Goal: Information Seeking & Learning: Learn about a topic

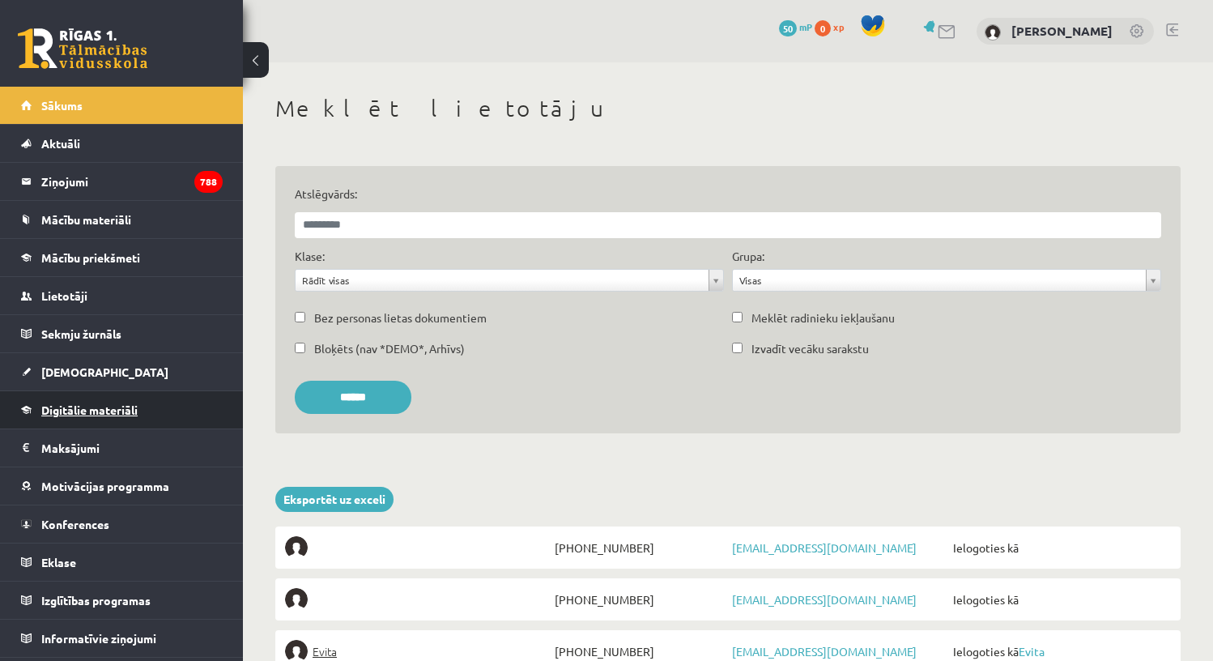
click at [88, 406] on span "Digitālie materiāli" at bounding box center [89, 409] width 96 height 15
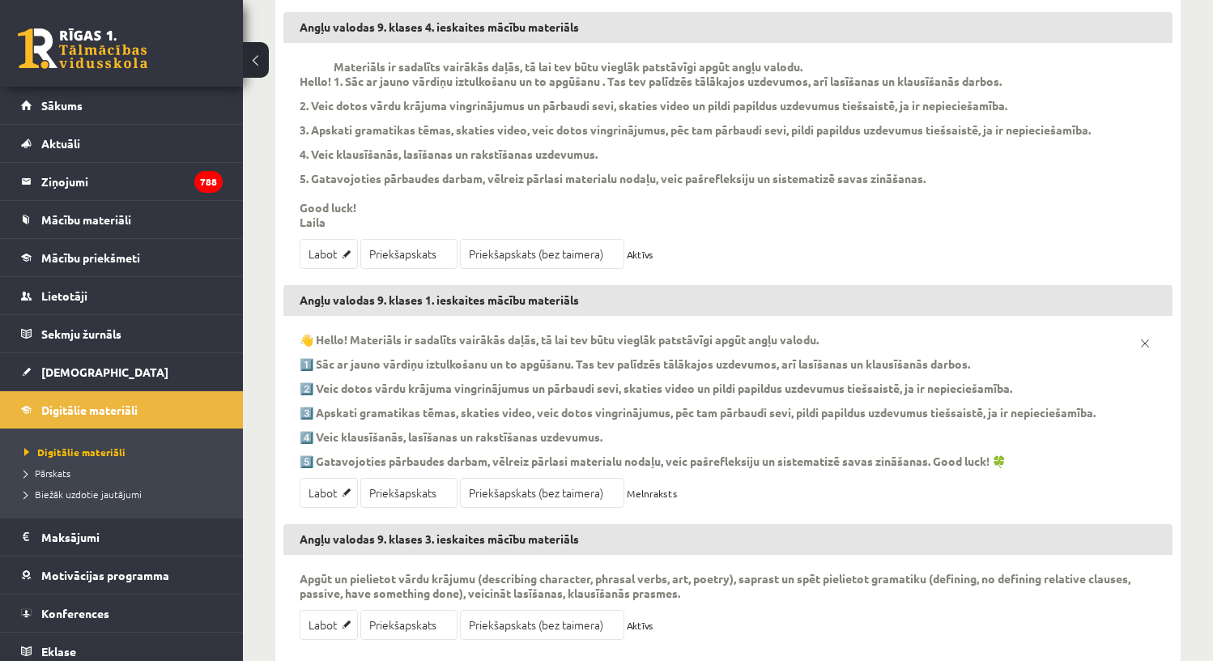
scroll to position [487, 0]
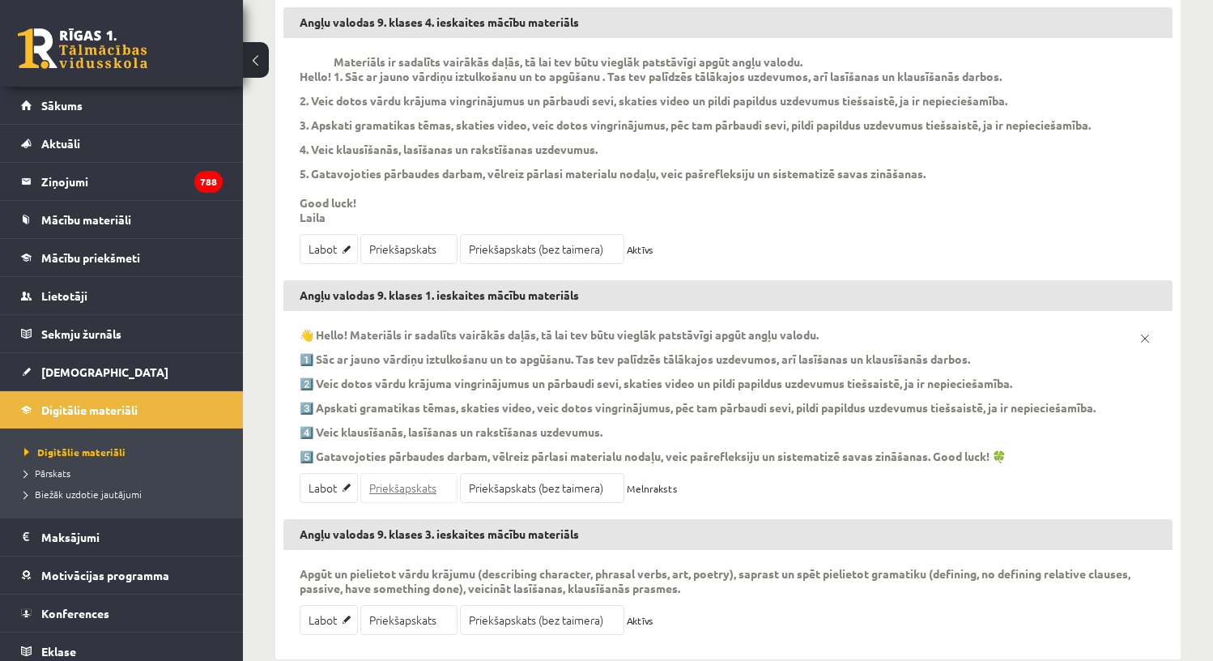
click at [424, 491] on link "Priekšapskats" at bounding box center [408, 488] width 97 height 30
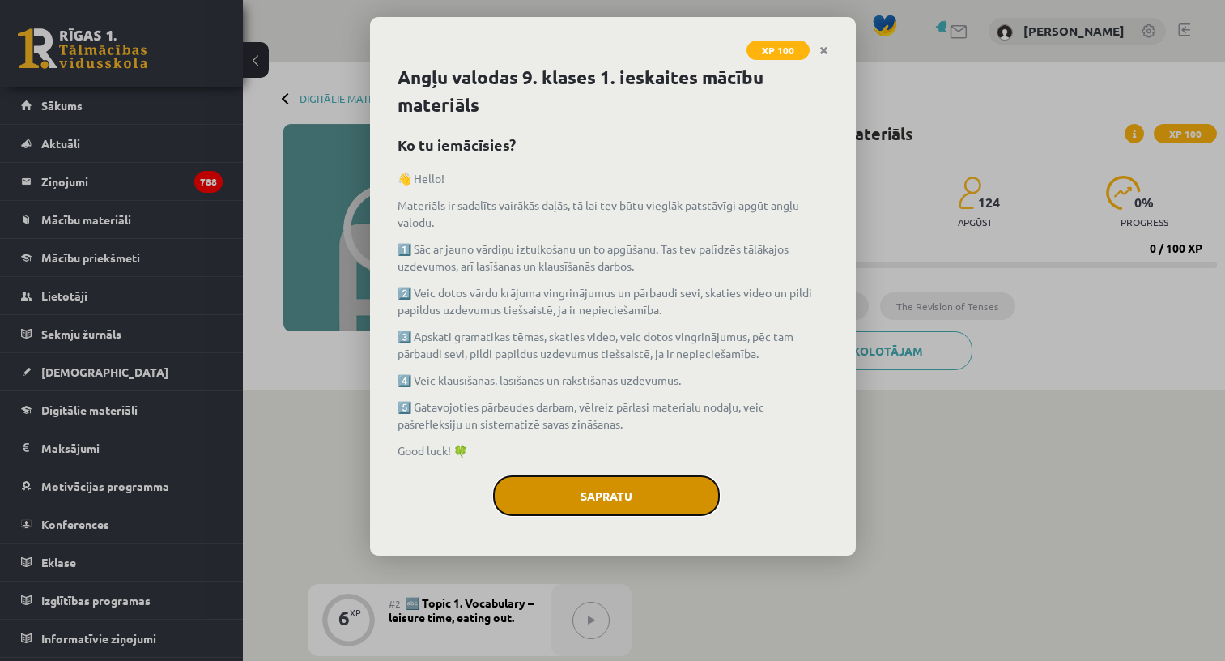
click at [550, 487] on button "Sapratu" at bounding box center [606, 495] width 227 height 40
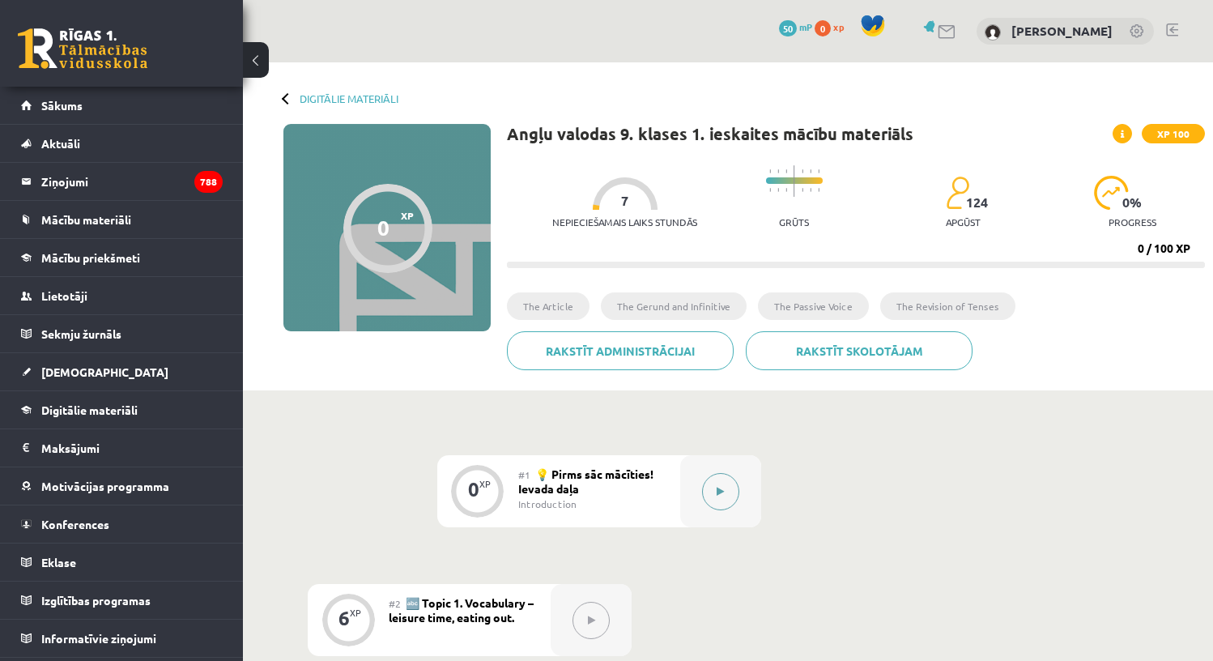
click at [727, 492] on button at bounding box center [720, 491] width 37 height 37
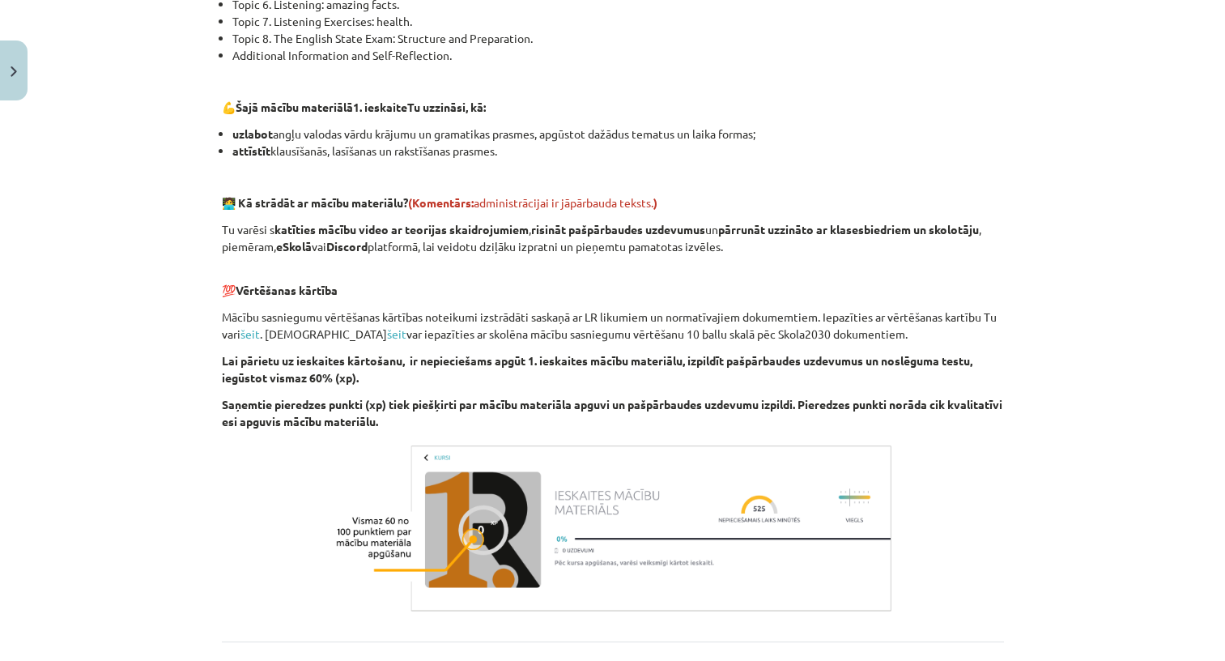
scroll to position [717, 0]
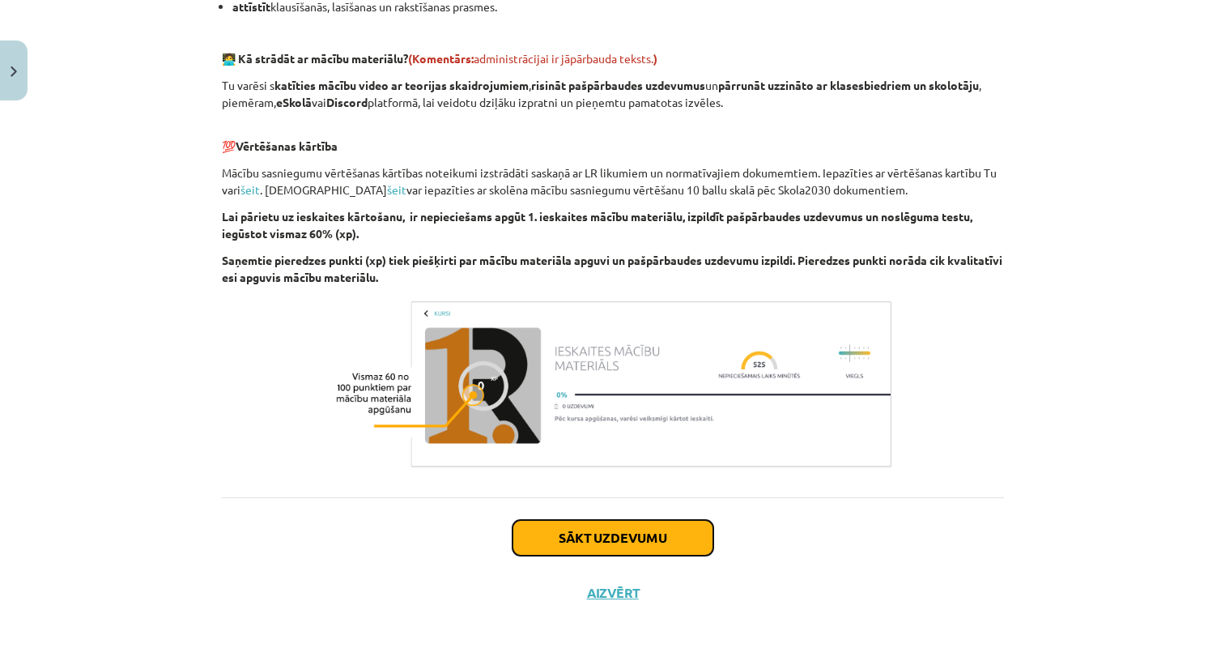
click at [610, 535] on button "Sākt uzdevumu" at bounding box center [612, 538] width 201 height 36
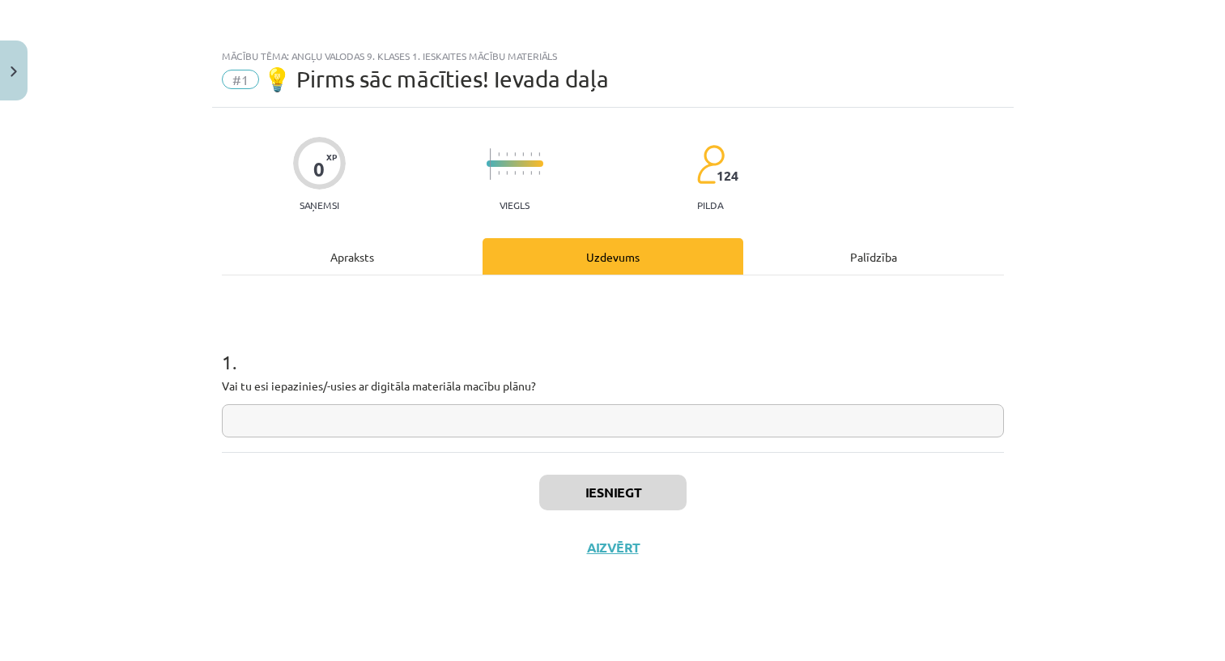
scroll to position [0, 0]
click at [463, 402] on div "1 . Vai tu esi iepazinies/-usies ar digitāla materiāla macību plānu?" at bounding box center [613, 379] width 782 height 115
click at [482, 410] on input "text" at bounding box center [613, 420] width 782 height 33
click at [478, 418] on input "*" at bounding box center [613, 420] width 782 height 33
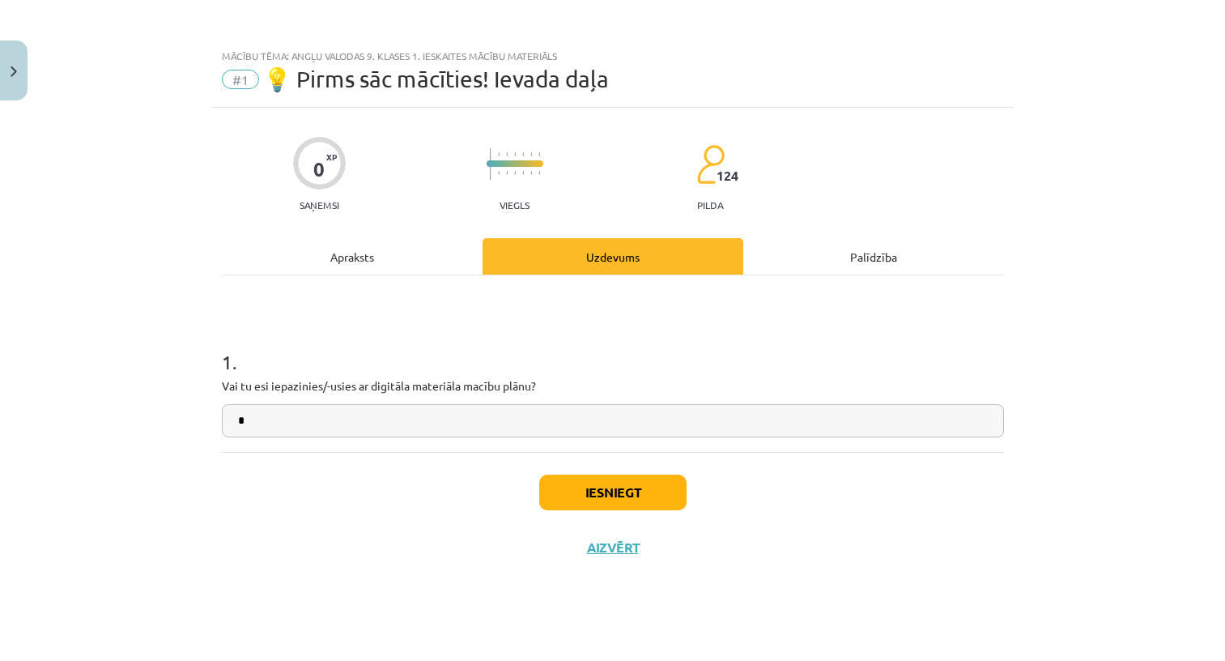
type input "*"
click at [608, 484] on button "Iesniegt" at bounding box center [612, 492] width 147 height 36
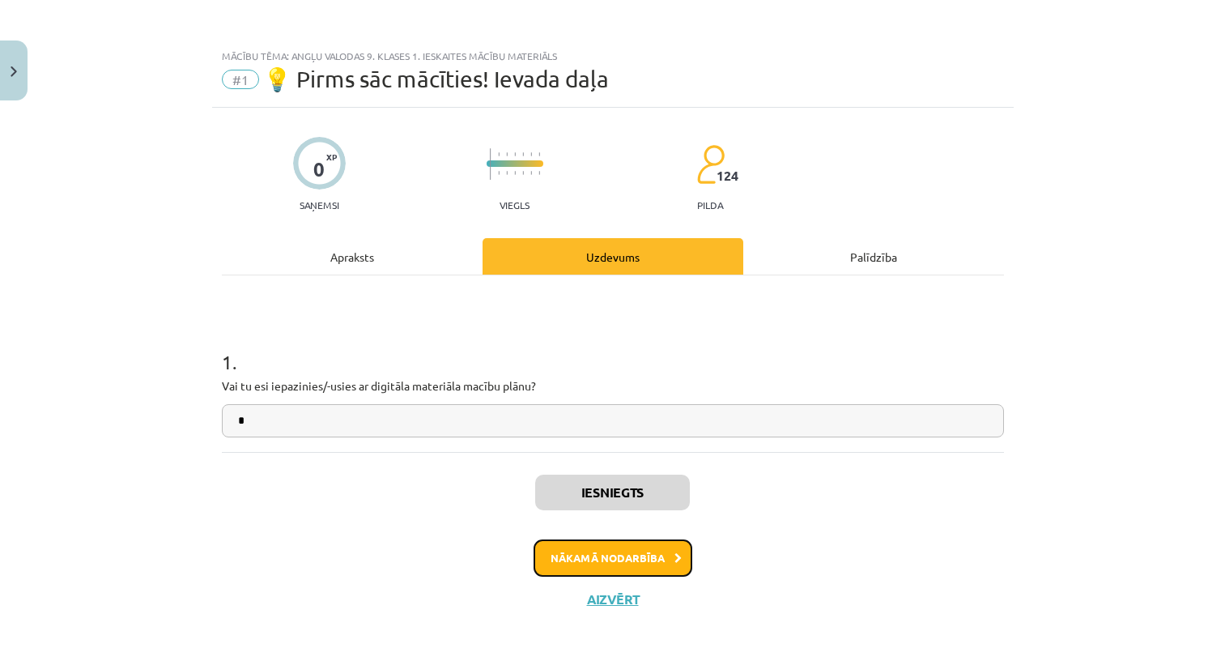
click at [644, 551] on button "Nākamā nodarbība" at bounding box center [613, 557] width 159 height 37
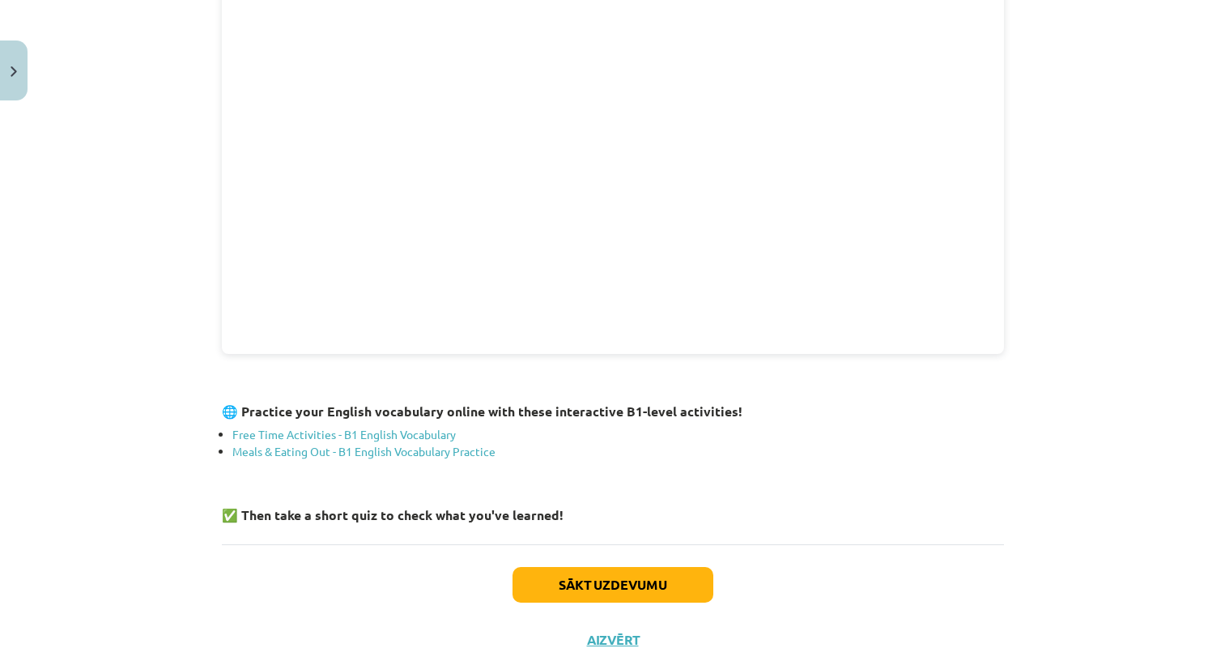
scroll to position [1599, 0]
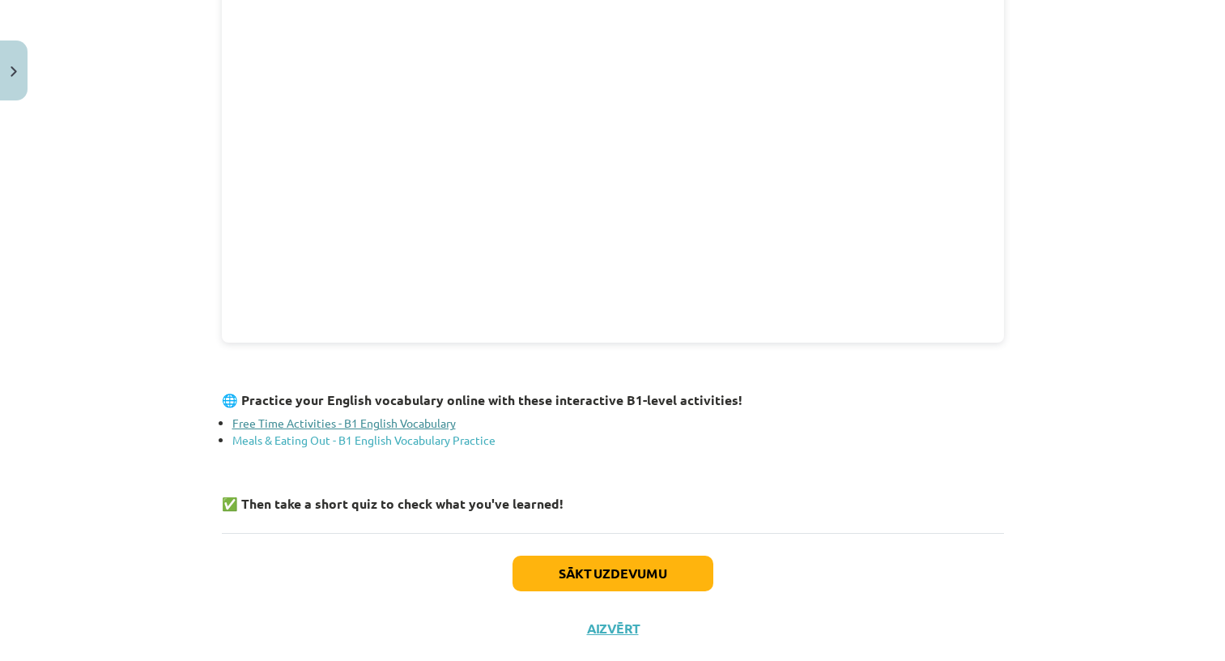
click at [385, 419] on link "Free Time Activities - B1 English Vocabulary" at bounding box center [343, 422] width 223 height 15
click at [351, 439] on link "Meals & Eating Out - B1 English Vocabulary Practice" at bounding box center [363, 439] width 263 height 15
click at [613, 568] on button "Sākt uzdevumu" at bounding box center [612, 573] width 201 height 36
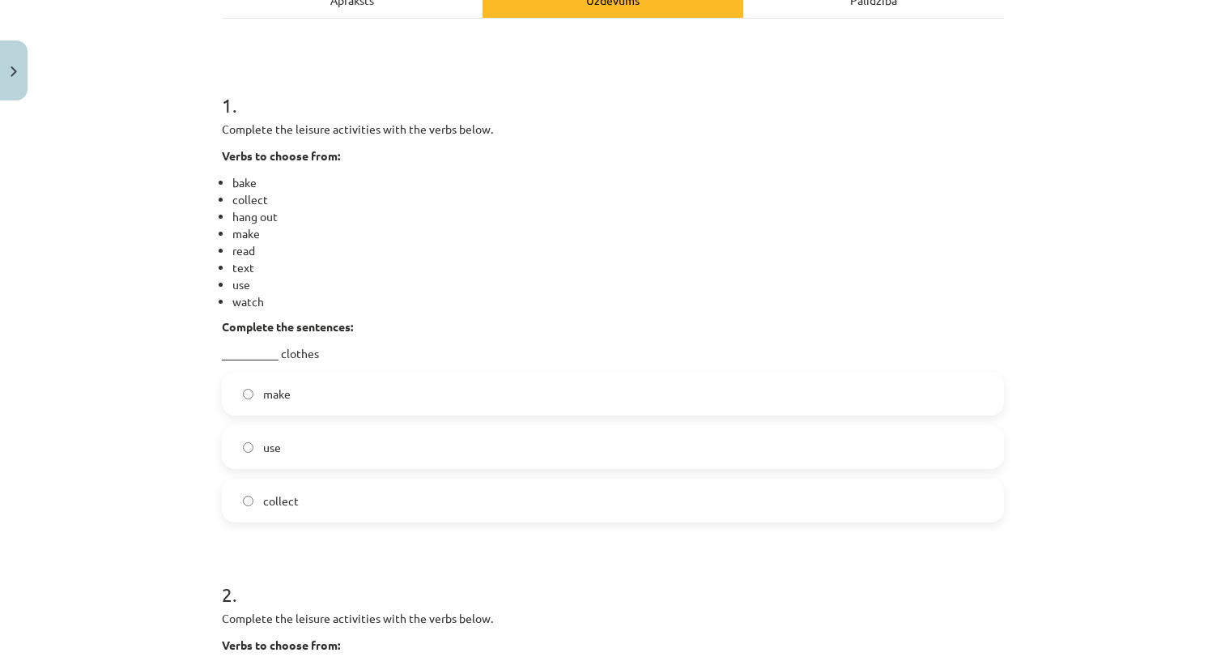
click at [427, 440] on label "use" at bounding box center [612, 447] width 779 height 40
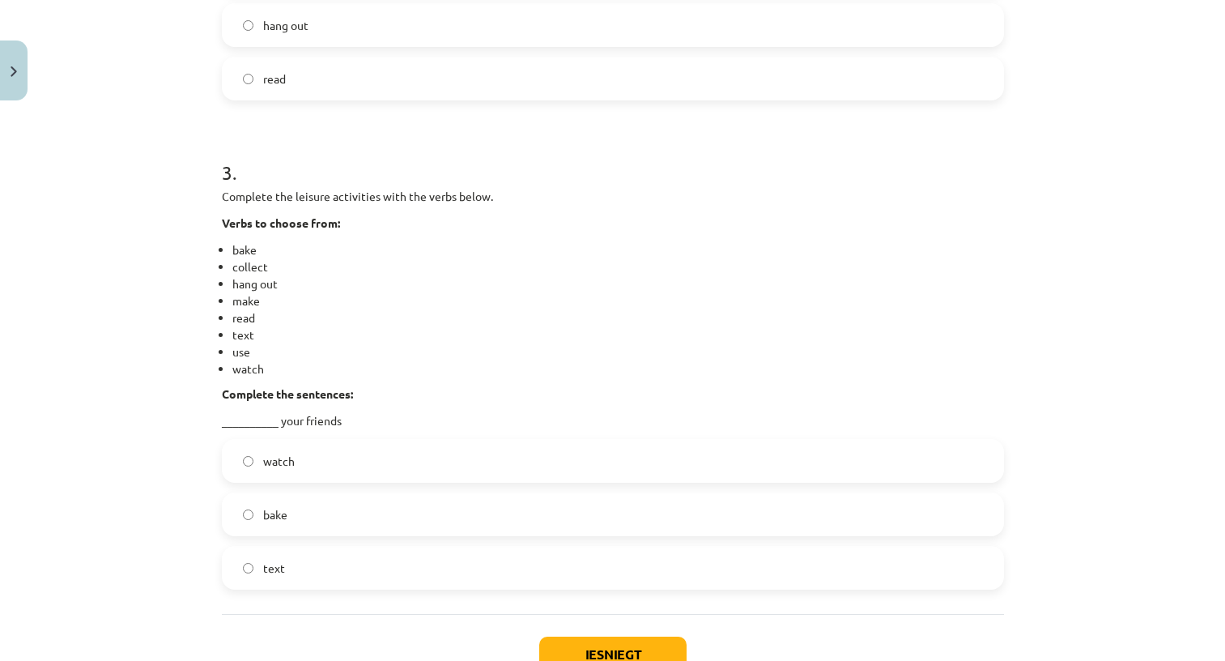
scroll to position [1171, 0]
click at [912, 443] on label "watch" at bounding box center [612, 457] width 779 height 40
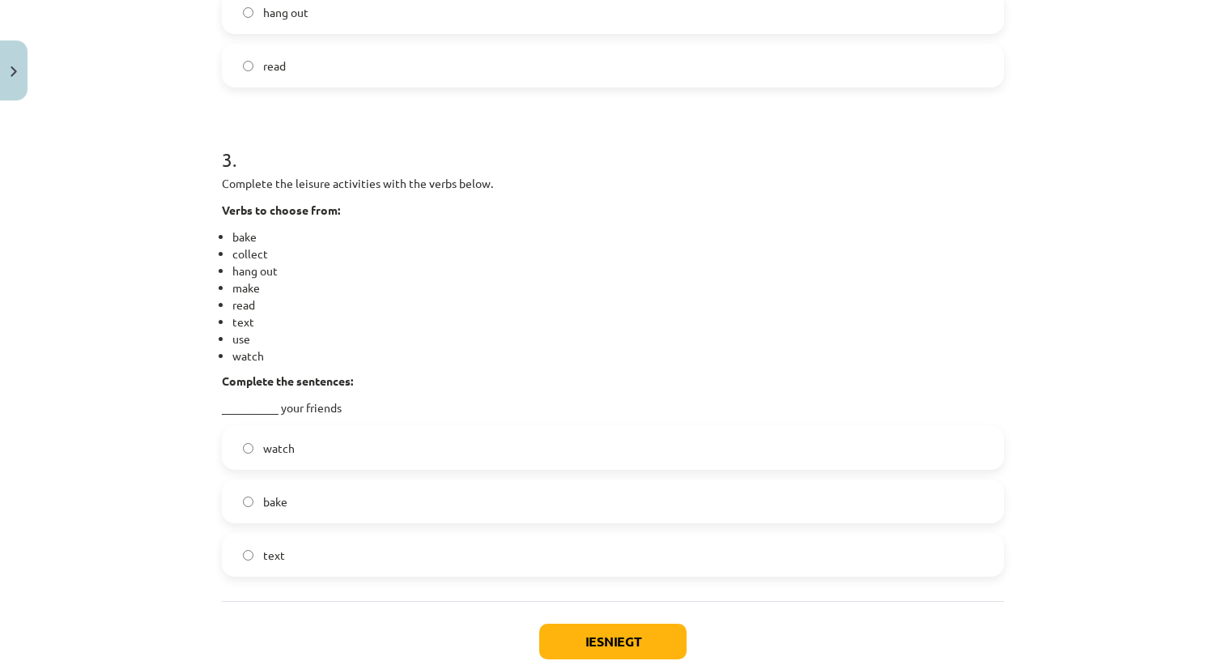
scroll to position [1188, 0]
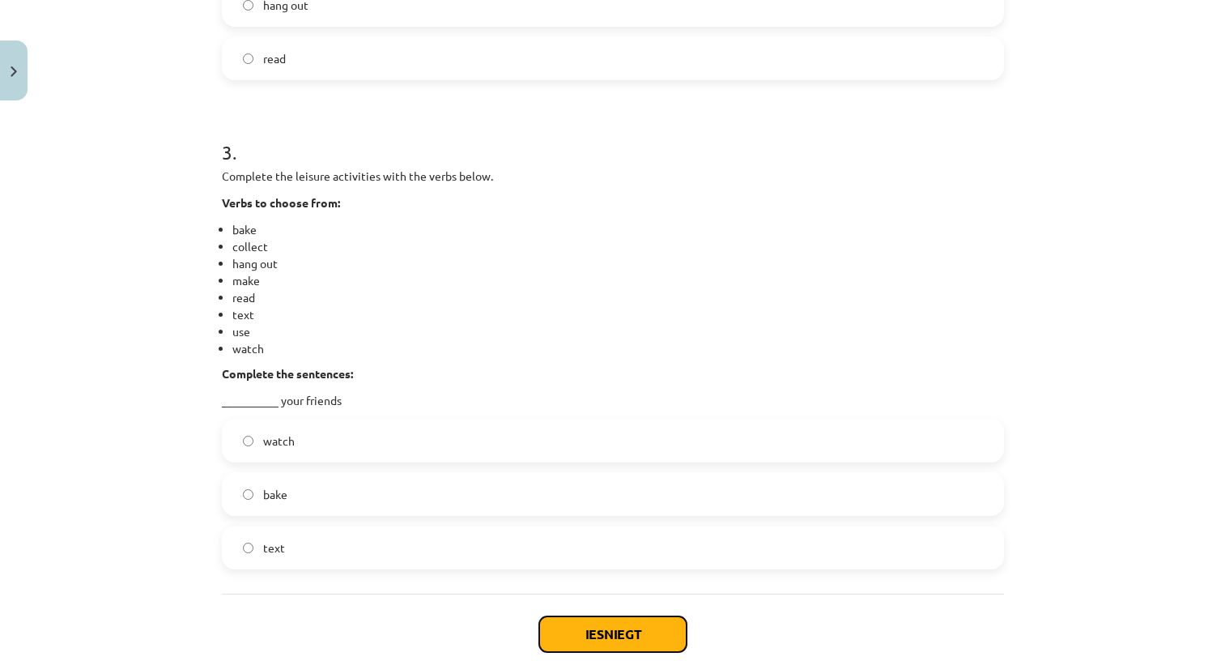
click at [612, 619] on button "Iesniegt" at bounding box center [612, 634] width 147 height 36
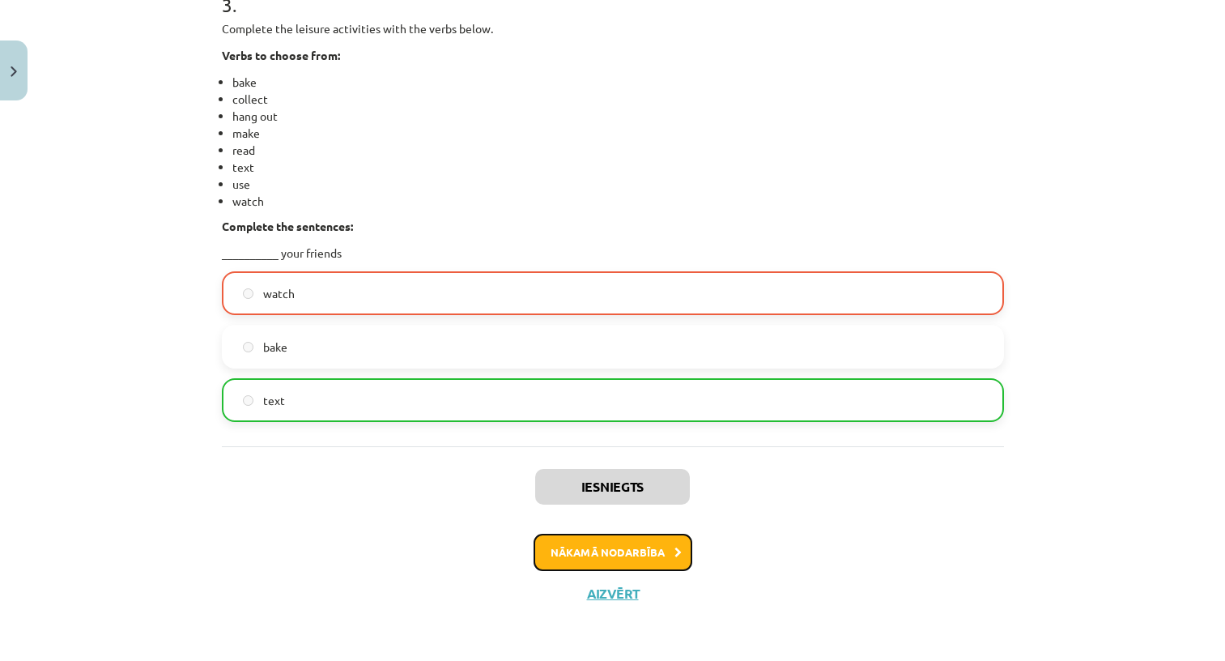
click at [617, 555] on button "Nākamā nodarbība" at bounding box center [613, 552] width 159 height 37
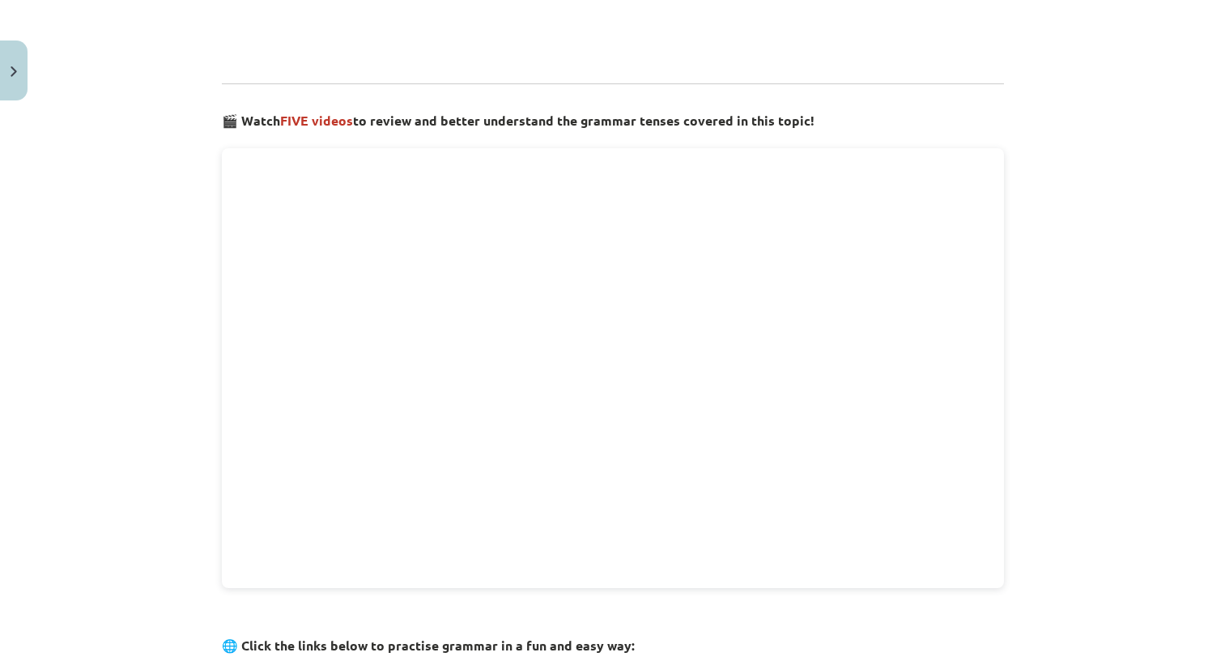
scroll to position [2376, 0]
